Goal: Information Seeking & Learning: Find specific fact

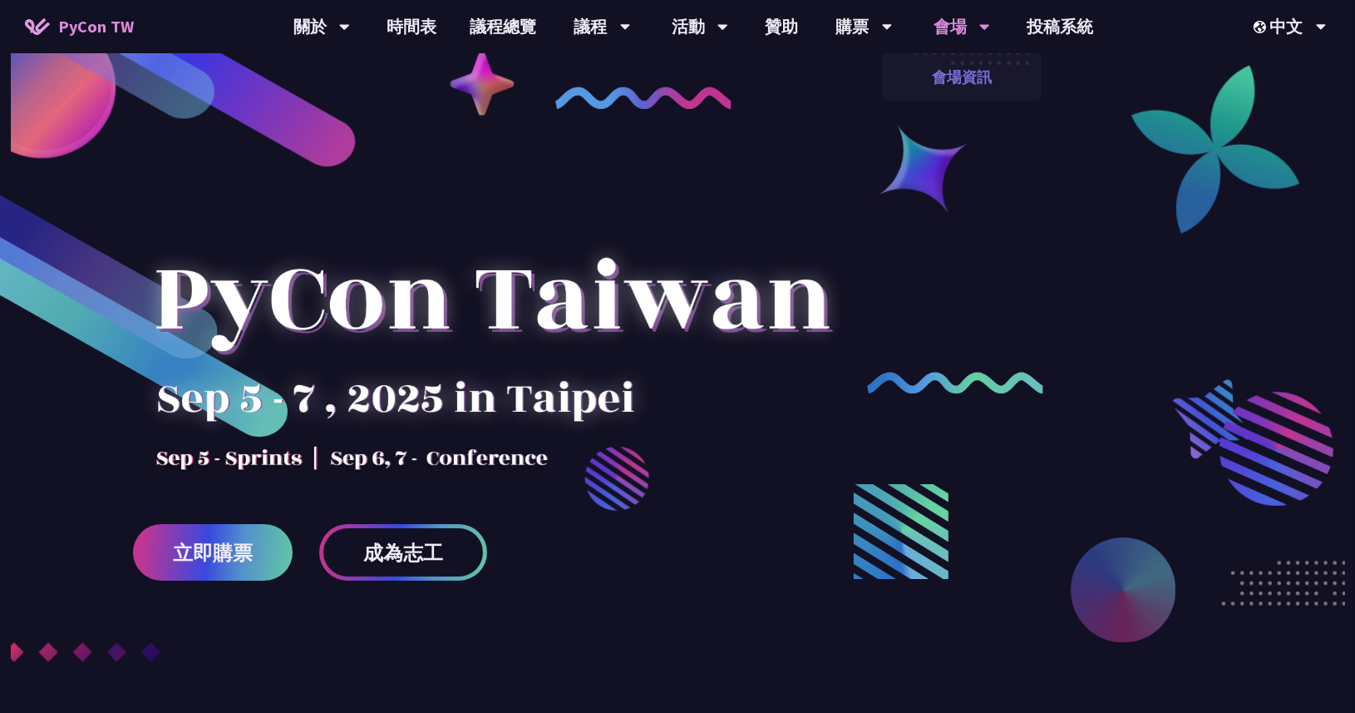
click at [958, 63] on link "會場資訊" at bounding box center [962, 76] width 160 height 39
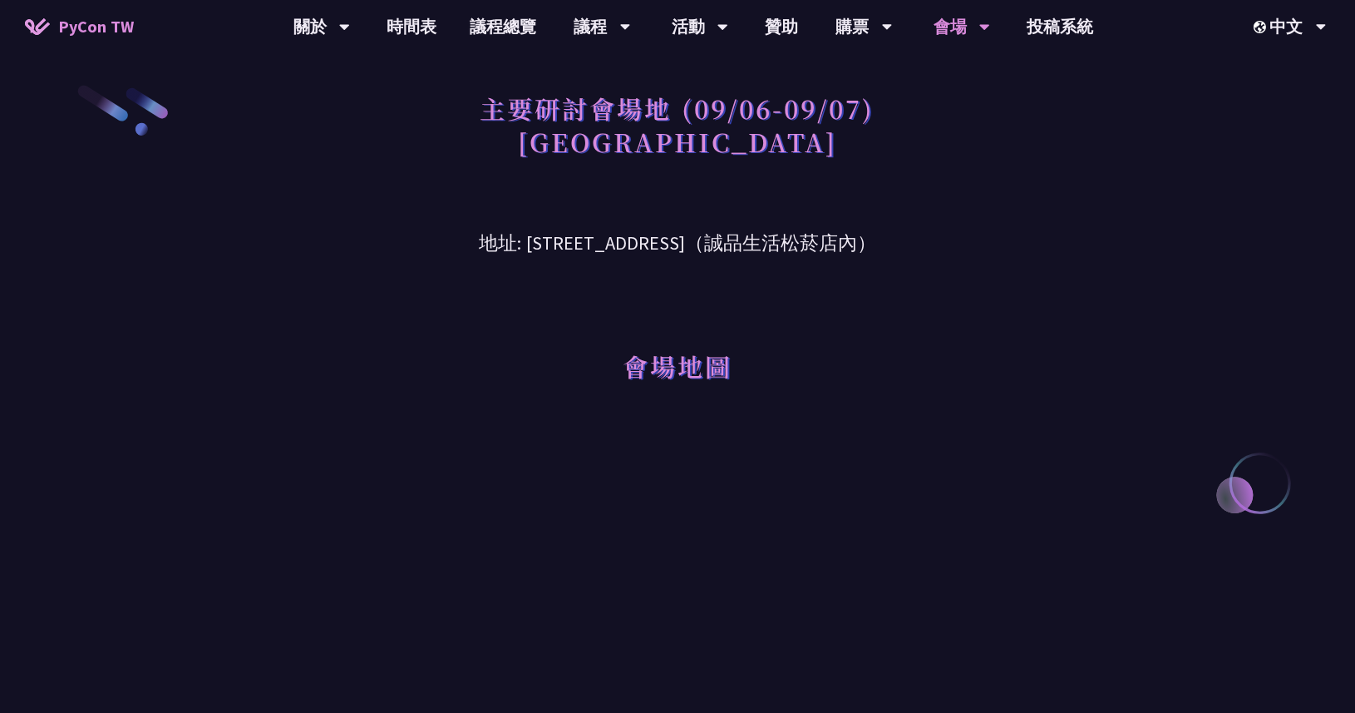
scroll to position [100, 0]
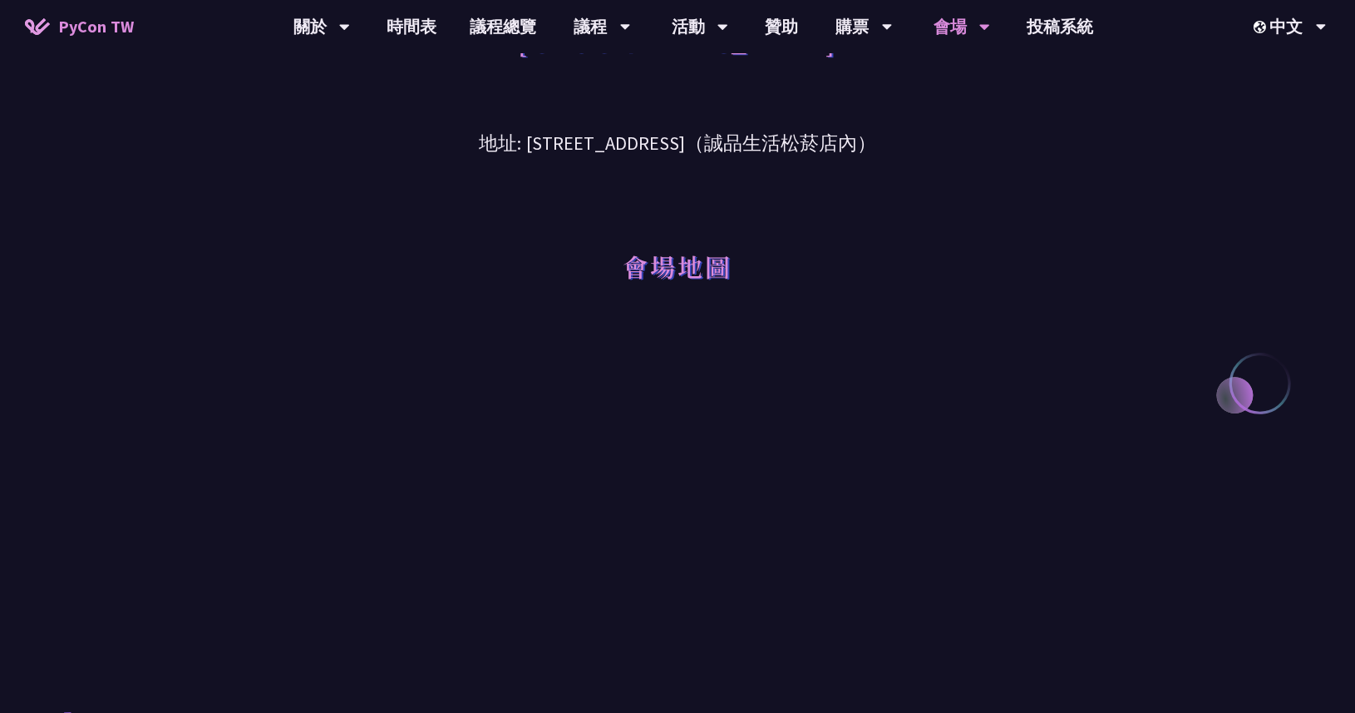
drag, startPoint x: 479, startPoint y: 143, endPoint x: 928, endPoint y: 138, distance: 449.0
click at [928, 138] on h3 "地址: [STREET_ADDRESS]（誠品生活松菸店內）" at bounding box center [677, 131] width 865 height 54
click at [555, 142] on h3 "地址: [STREET_ADDRESS]（誠品生活松菸店內）" at bounding box center [677, 131] width 865 height 54
drag, startPoint x: 489, startPoint y: 145, endPoint x: 924, endPoint y: 150, distance: 434.9
click at [924, 150] on h3 "地址: [STREET_ADDRESS]（誠品生活松菸店內）" at bounding box center [677, 131] width 865 height 54
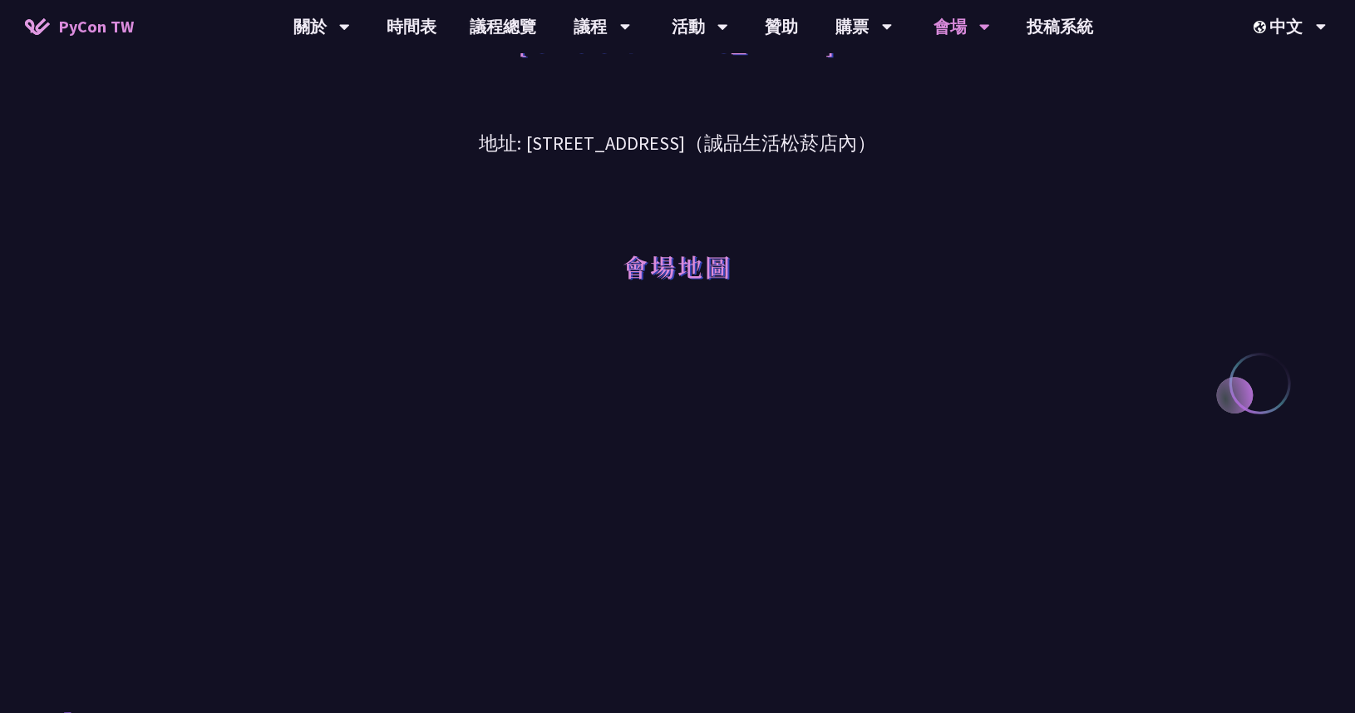
click at [918, 150] on h3 "地址: [STREET_ADDRESS]（誠品生活松菸店內）" at bounding box center [677, 131] width 865 height 54
drag, startPoint x: 488, startPoint y: 146, endPoint x: 734, endPoint y: 146, distance: 246.1
click at [734, 146] on h3 "地址: 台北市信義區菸廠路 88 號 6 樓（誠品生活松菸店內）" at bounding box center [677, 131] width 865 height 54
copy h3 "台北市信義區菸廠路 88 號 6 樓"
